Goal: Task Accomplishment & Management: Complete application form

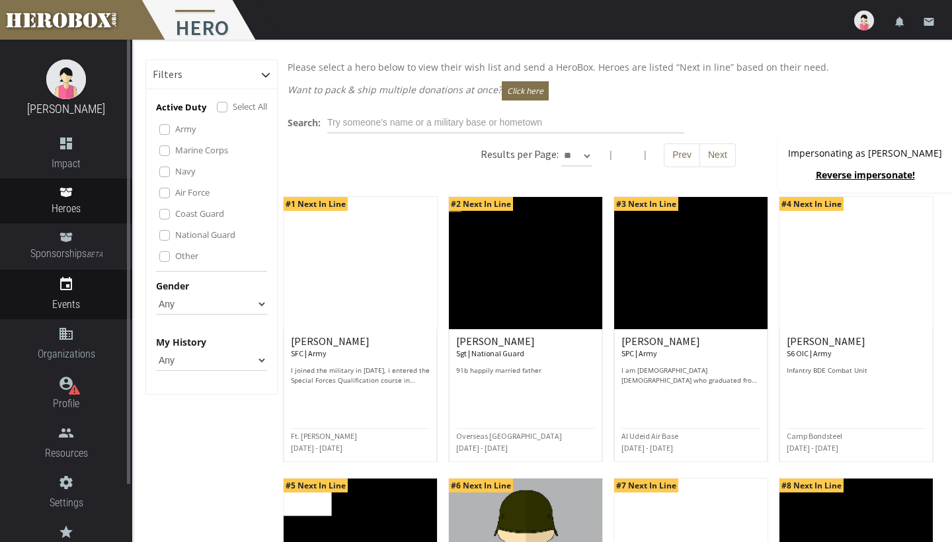
click at [87, 298] on span "Events" at bounding box center [66, 304] width 132 height 17
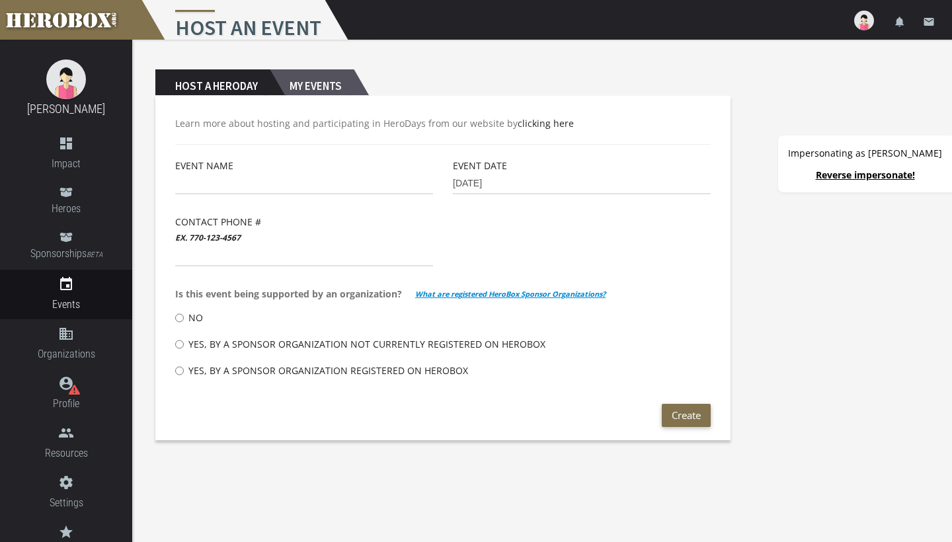
click at [342, 83] on h2 "My Events" at bounding box center [312, 82] width 84 height 26
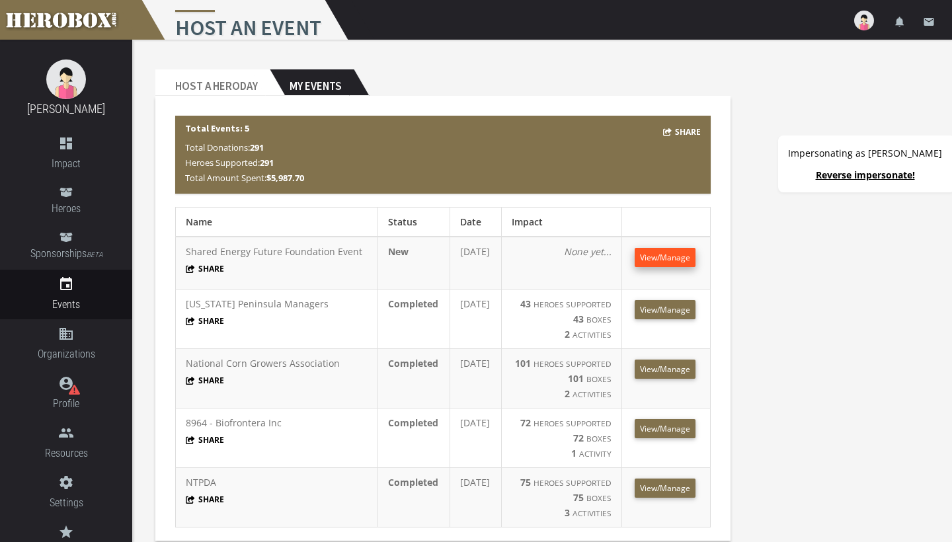
click at [658, 255] on span "View/Manage" at bounding box center [665, 257] width 50 height 11
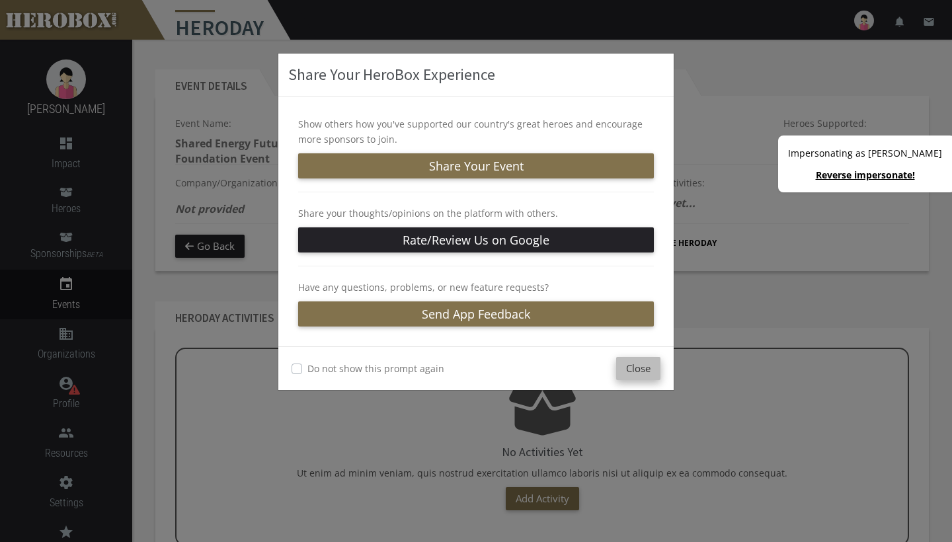
click at [641, 368] on button "Close" at bounding box center [638, 368] width 44 height 23
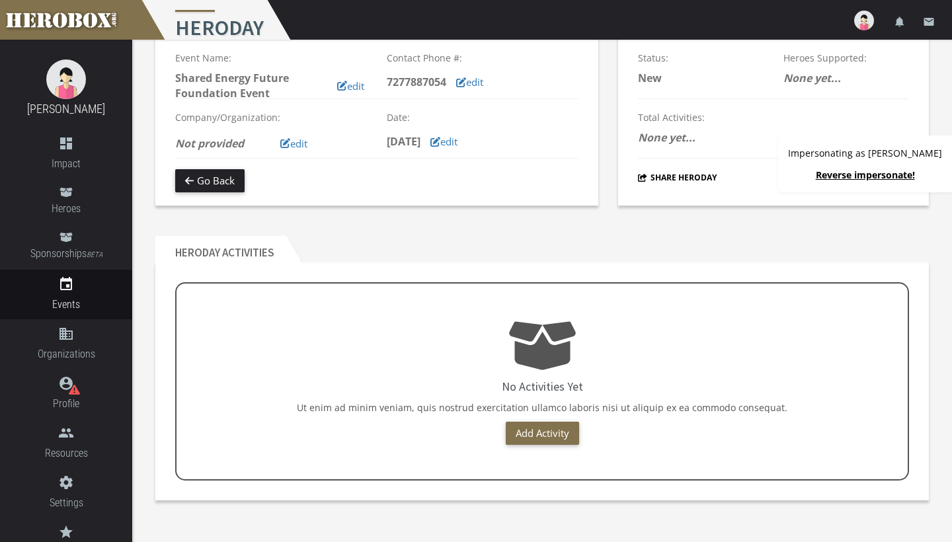
scroll to position [65, 0]
click at [541, 436] on link "Add Activity" at bounding box center [542, 433] width 73 height 23
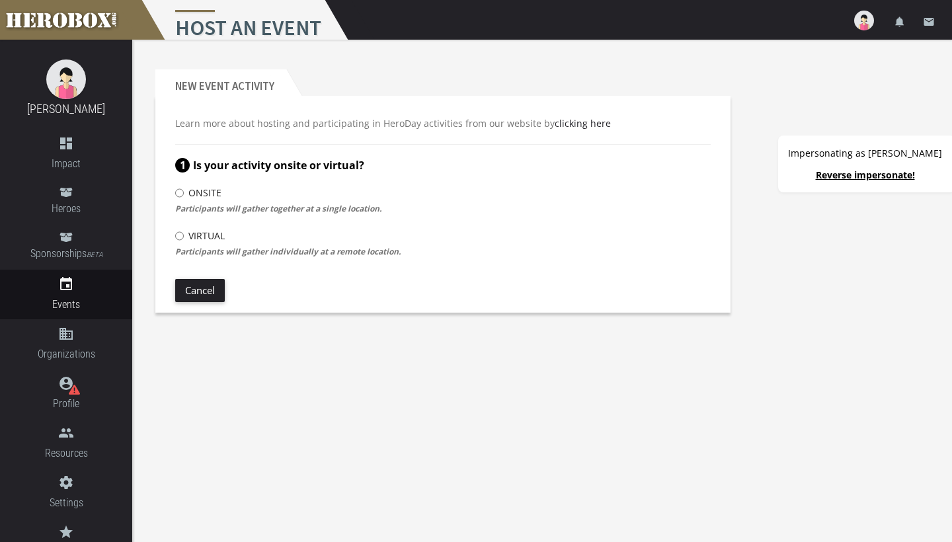
click at [180, 192] on input "Onsite" at bounding box center [179, 192] width 9 height 21
radio input "****"
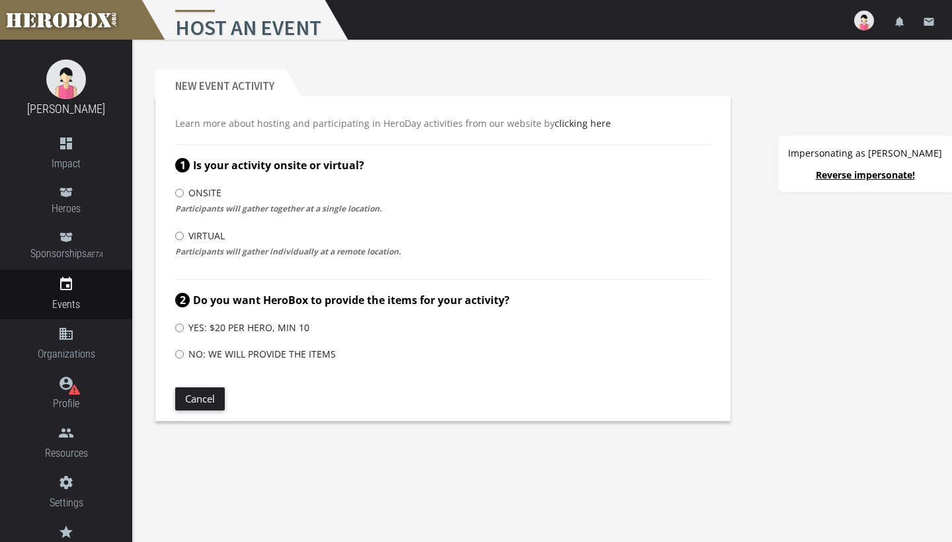
click at [180, 352] on input "No: We will provide the items" at bounding box center [179, 354] width 9 height 21
radio input "****"
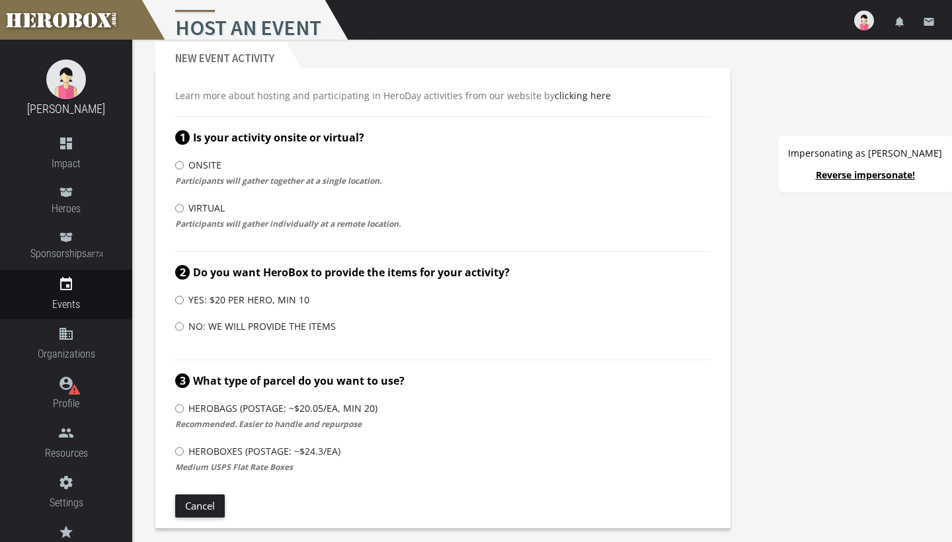
scroll to position [28, 0]
click at [179, 406] on input "HeroBags (Postage: ~$20.05/ea, min 20)" at bounding box center [179, 408] width 9 height 21
radio input "****"
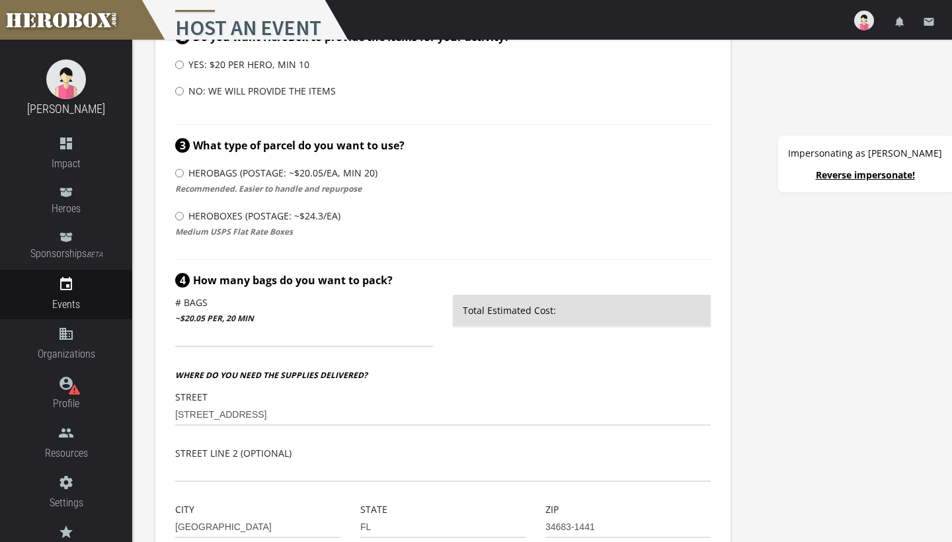
scroll to position [317, 0]
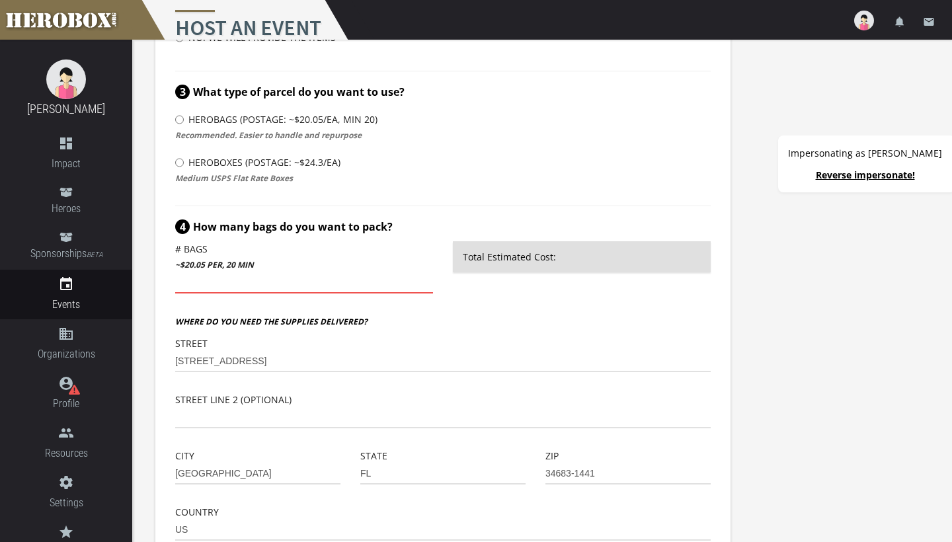
click at [221, 285] on input "number" at bounding box center [304, 282] width 258 height 21
type input "30"
click at [472, 329] on p "Where do you need the supplies delivered?" at bounding box center [443, 321] width 536 height 16
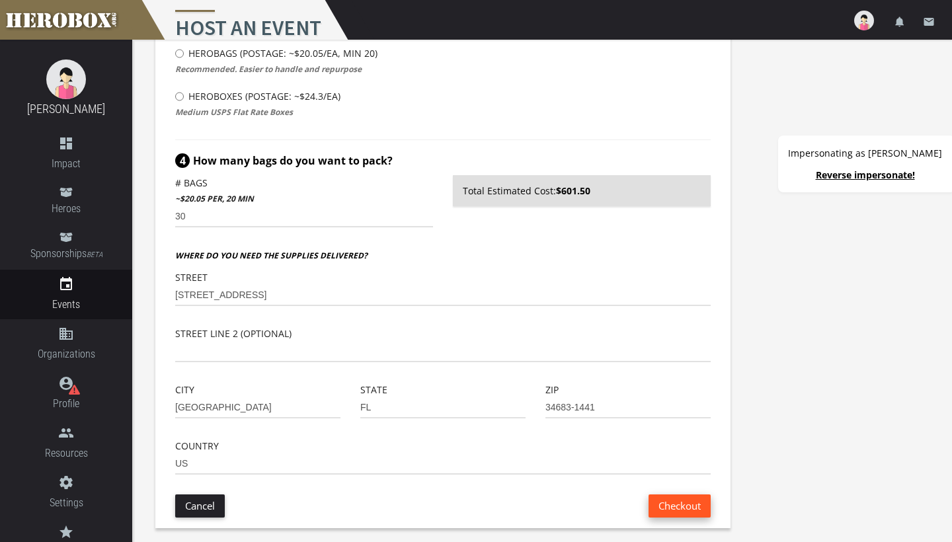
scroll to position [383, 0]
click at [679, 510] on button "Checkout" at bounding box center [680, 506] width 62 height 23
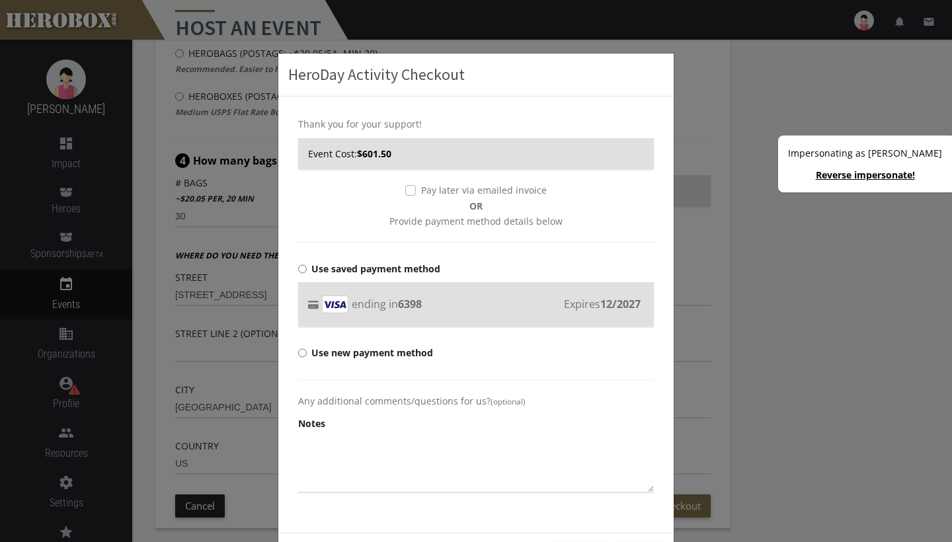
click at [421, 188] on label "Pay later via emailed invoice" at bounding box center [484, 189] width 126 height 15
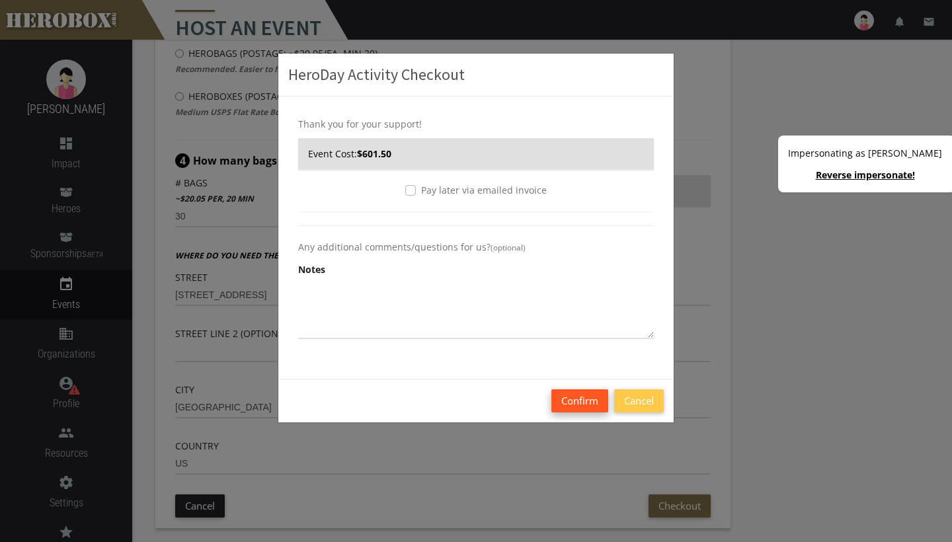
click at [583, 401] on button "Confirm" at bounding box center [579, 400] width 57 height 23
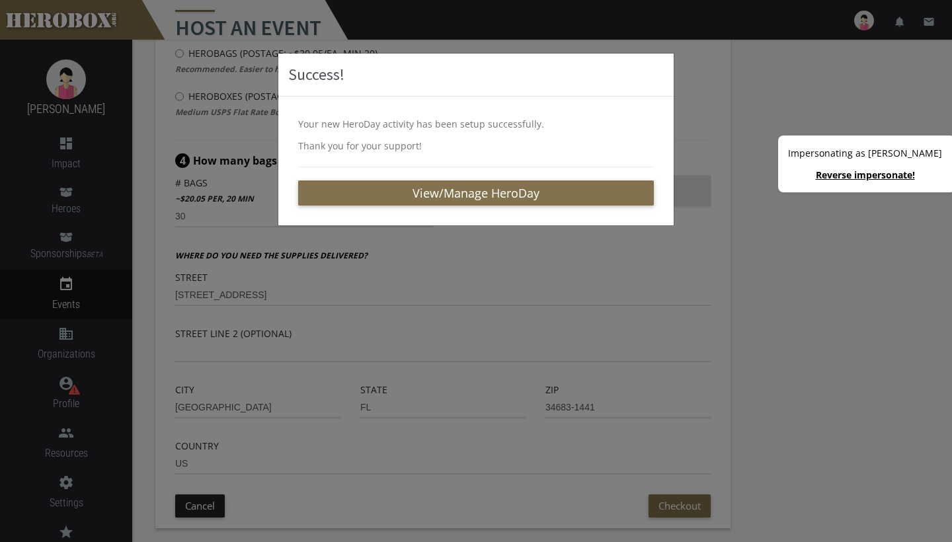
click at [709, 100] on div "Success! Your new HeroDay activity has been setup successfully. Thank you for y…" at bounding box center [476, 271] width 952 height 542
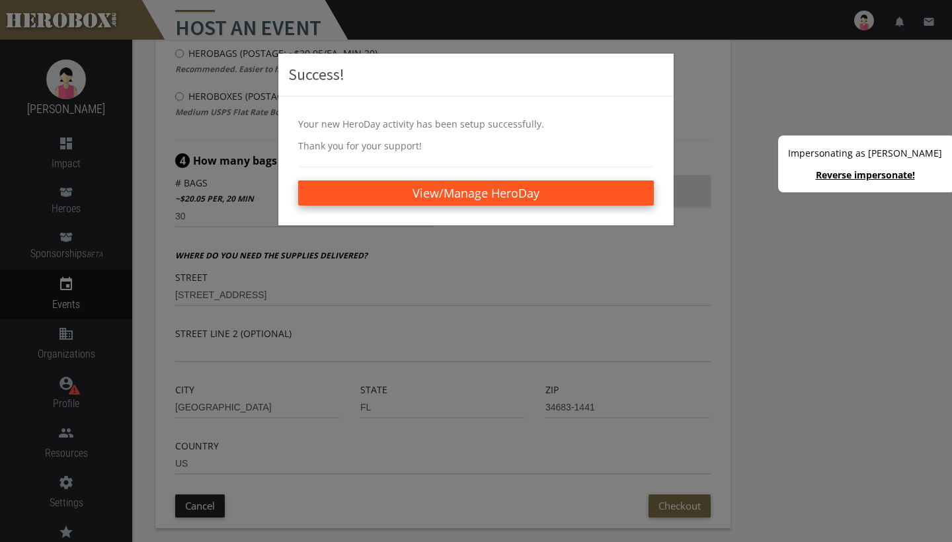
click at [547, 199] on link "View/Manage HeroDay" at bounding box center [476, 192] width 356 height 25
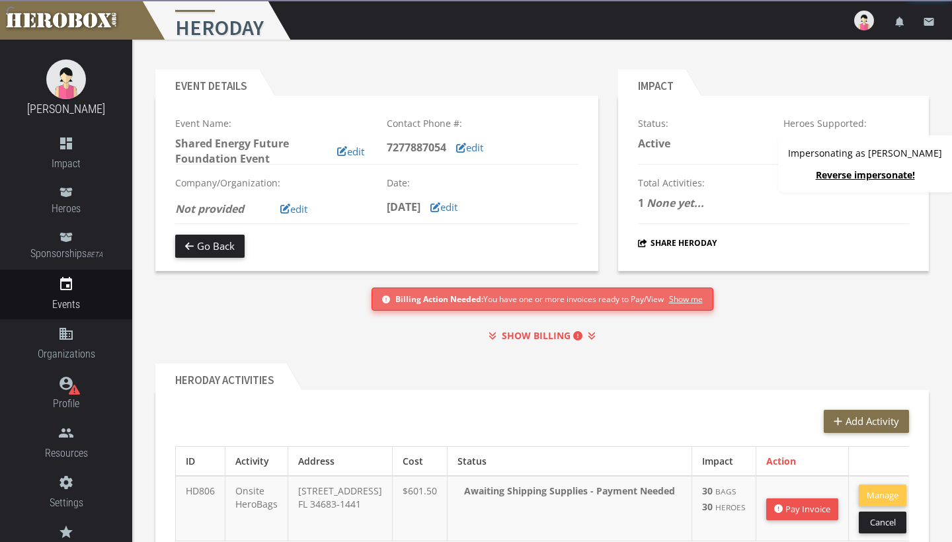
click at [859, 175] on link "Reverse impersonate!" at bounding box center [865, 175] width 99 height 13
